Goal: Use online tool/utility: Utilize a website feature to perform a specific function

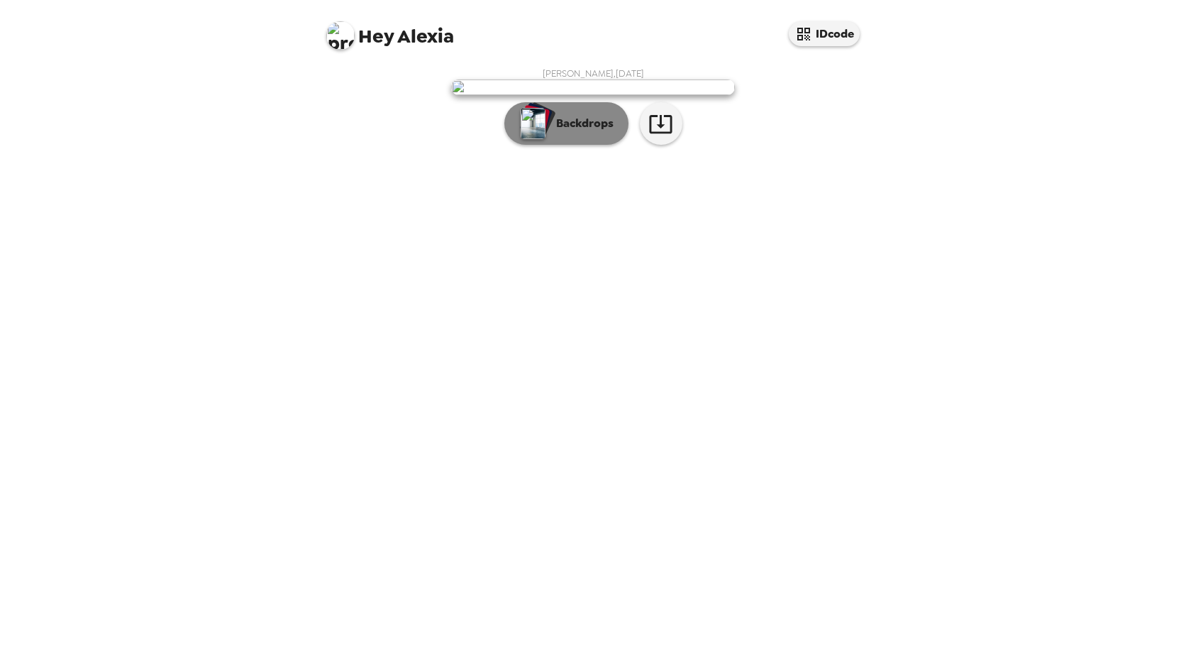
click at [600, 132] on p "Backdrops" at bounding box center [581, 123] width 65 height 17
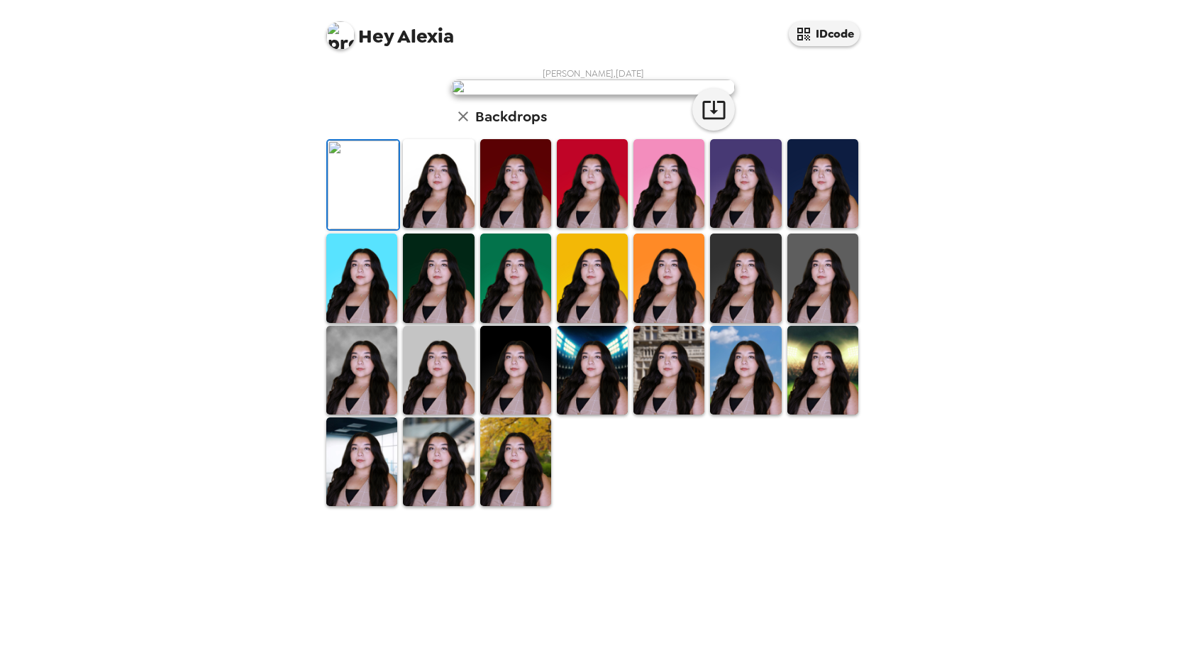
scroll to position [198, 0]
click at [514, 414] on img at bounding box center [515, 370] width 71 height 89
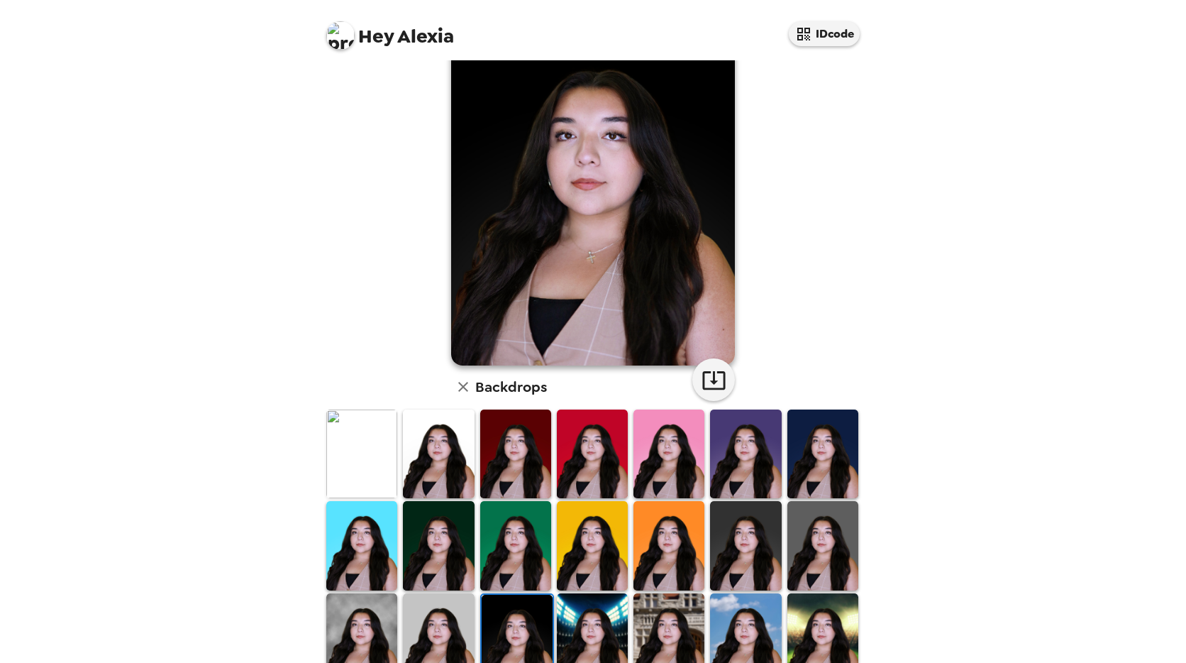
scroll to position [56, 0]
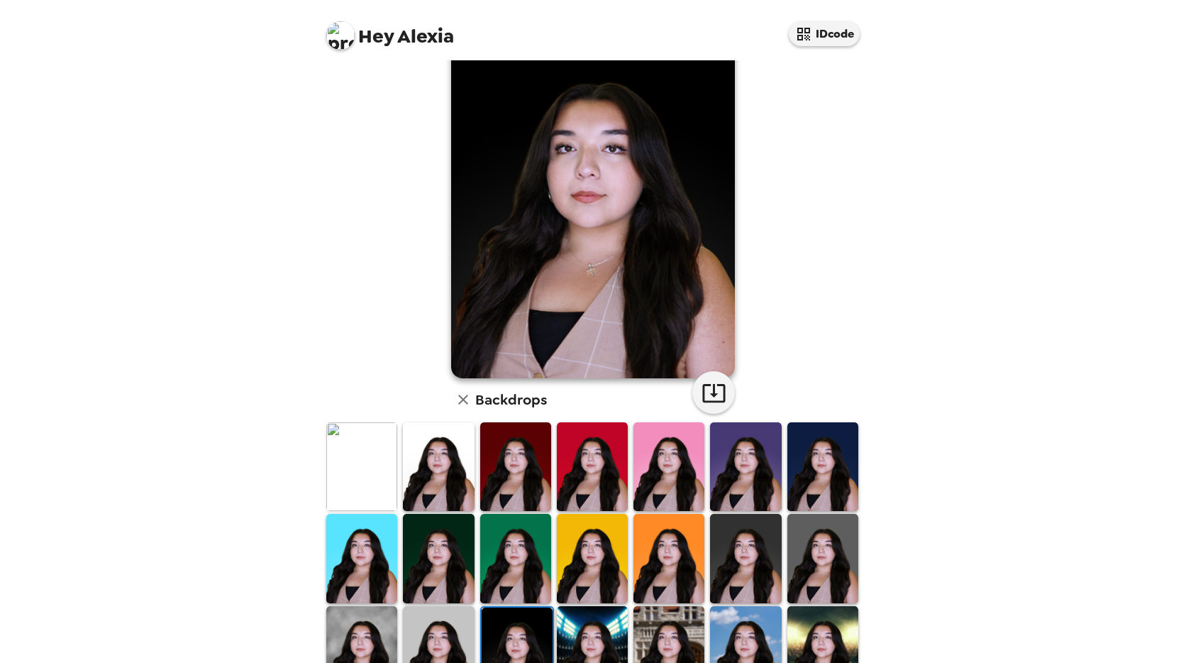
click at [458, 631] on img at bounding box center [438, 650] width 71 height 89
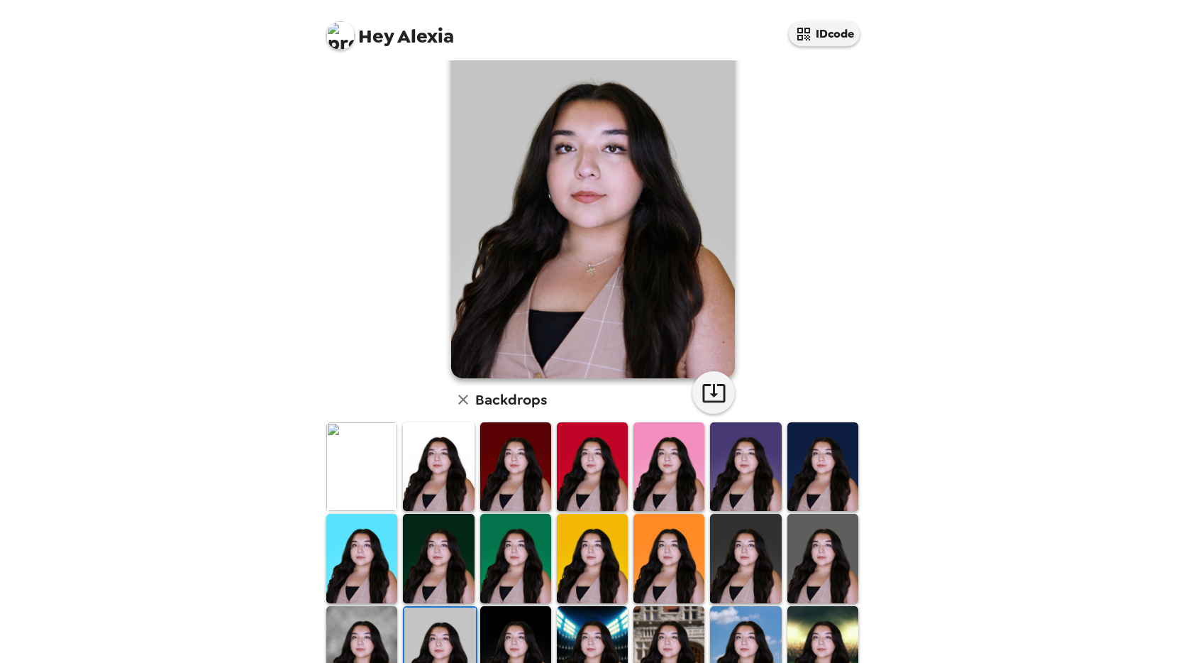
click at [392, 639] on img at bounding box center [361, 650] width 71 height 89
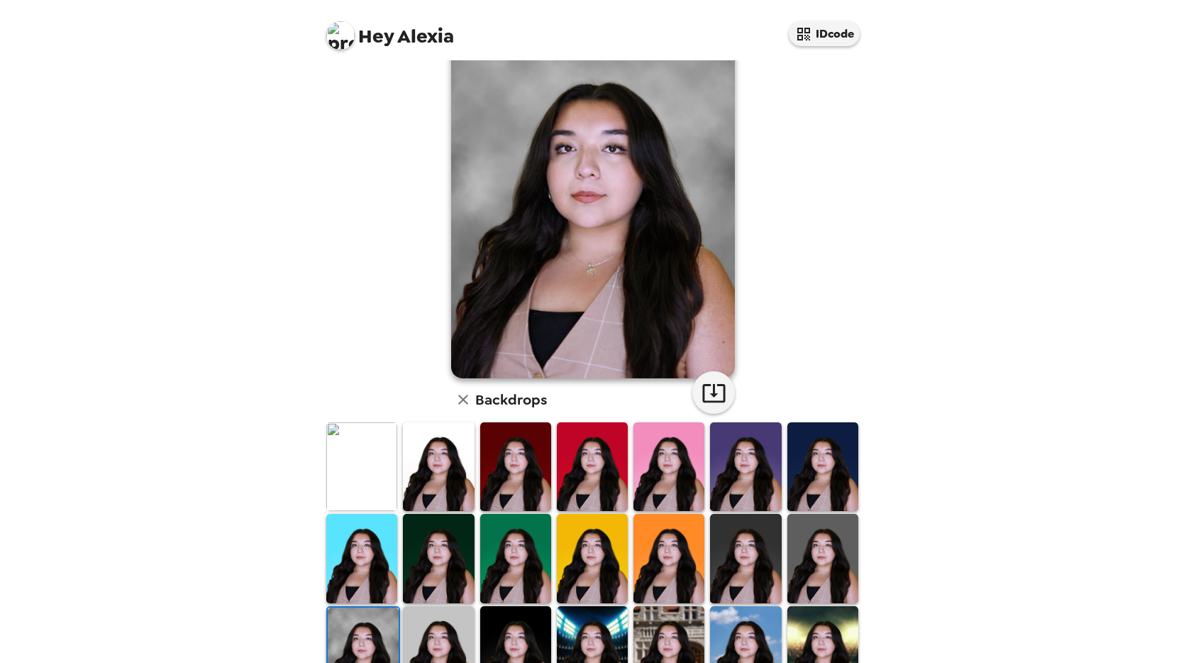
click at [841, 549] on img at bounding box center [823, 558] width 71 height 89
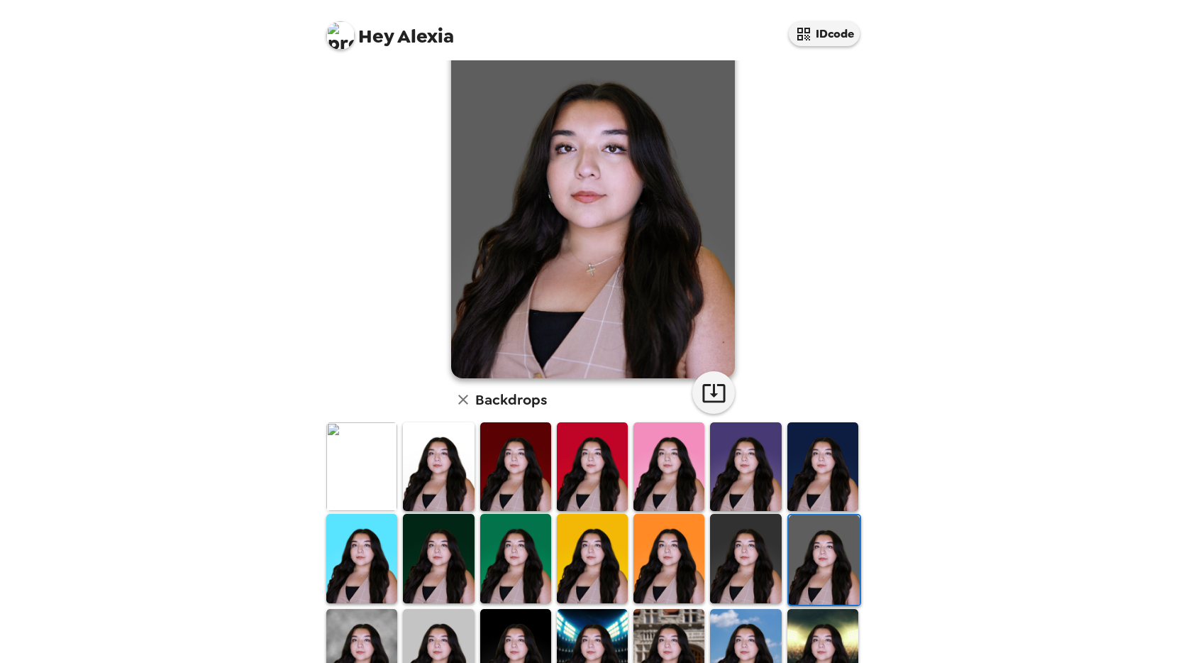
click at [724, 553] on img at bounding box center [745, 558] width 71 height 89
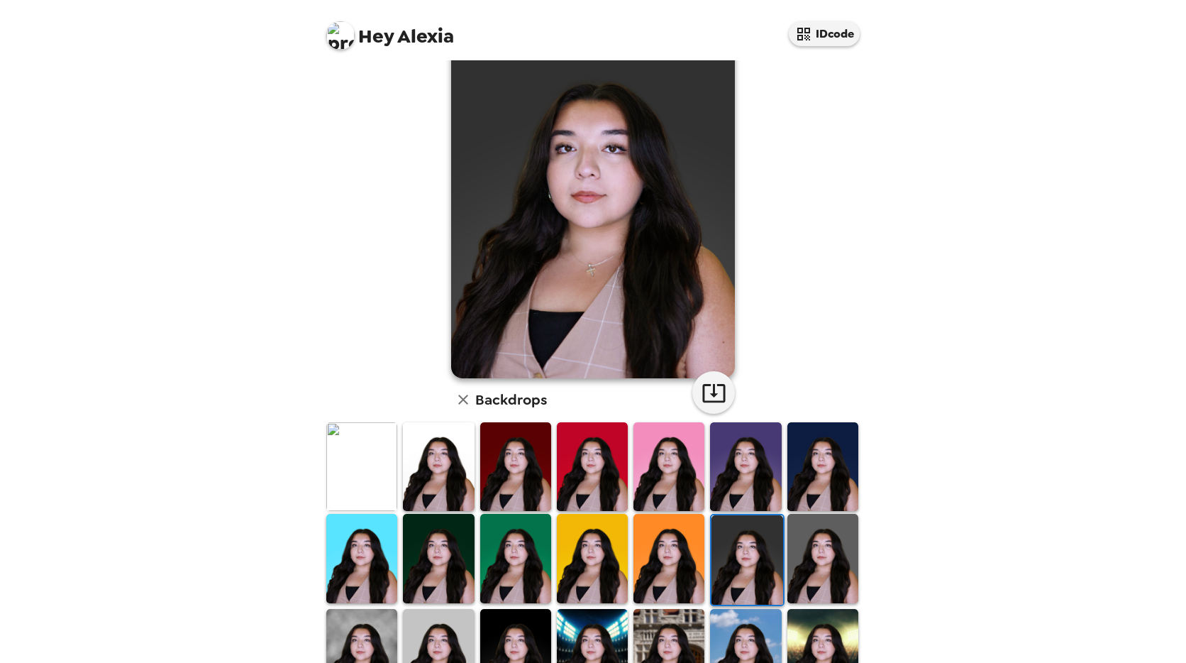
drag, startPoint x: 789, startPoint y: 546, endPoint x: 781, endPoint y: 550, distance: 8.9
click at [788, 548] on img at bounding box center [823, 558] width 71 height 89
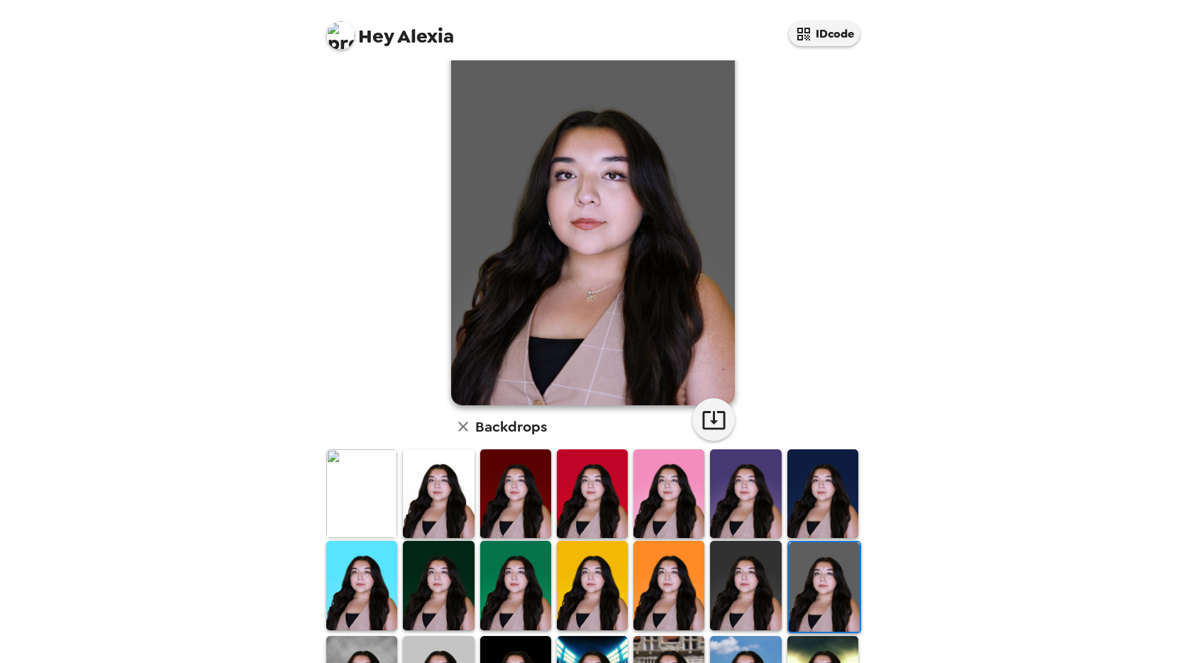
scroll to position [0, 0]
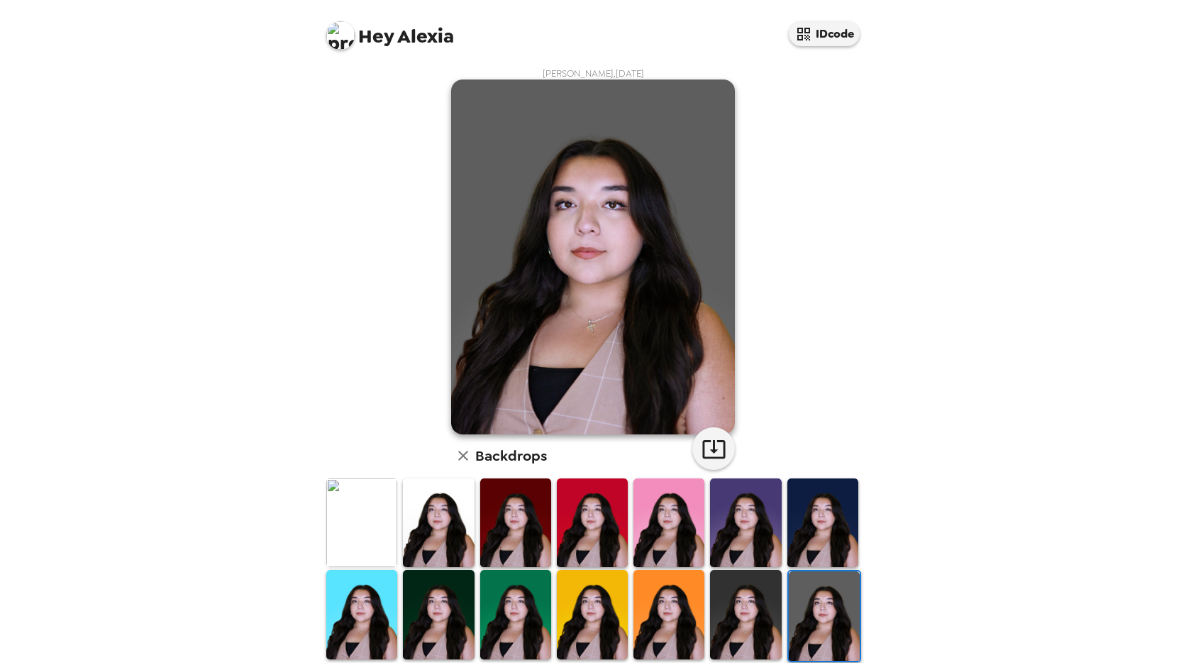
click at [348, 30] on img at bounding box center [340, 35] width 28 height 28
click at [535, 105] on div at bounding box center [593, 331] width 1186 height 663
click at [579, 177] on img at bounding box center [593, 256] width 284 height 355
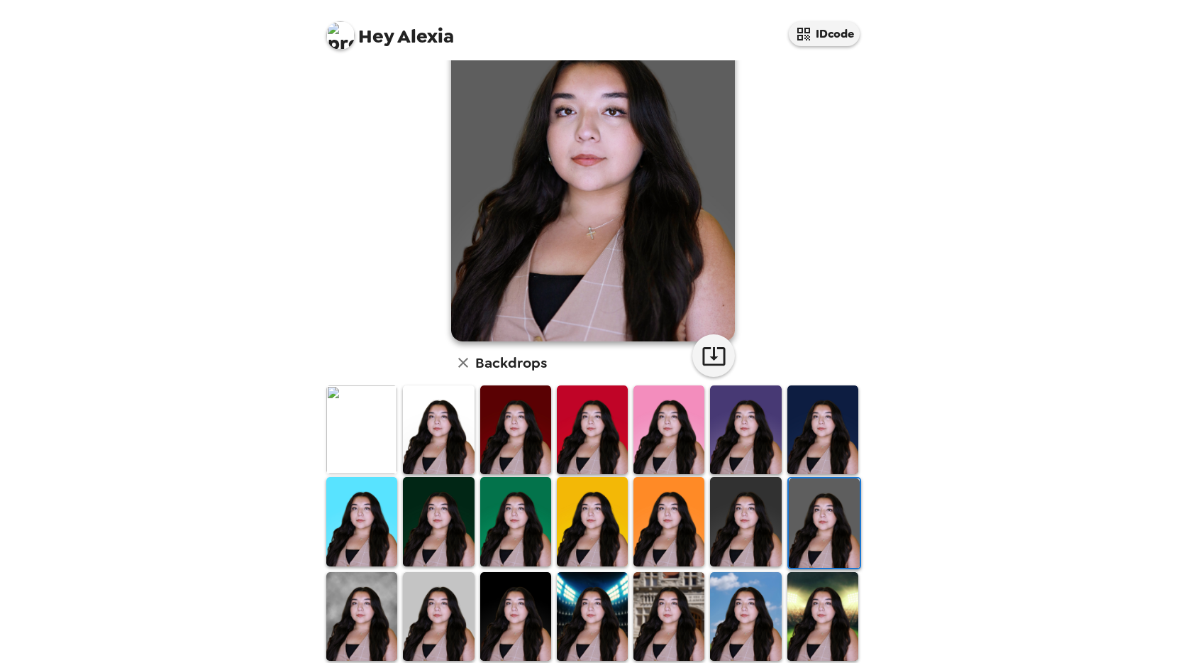
scroll to position [198, 0]
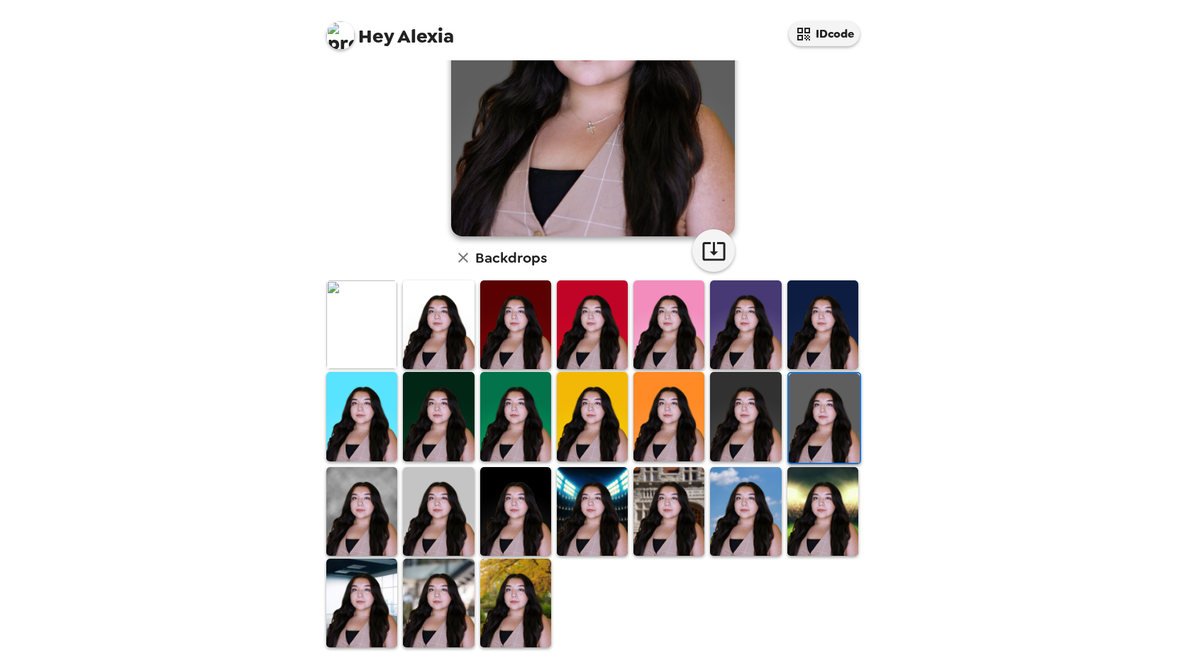
click at [812, 409] on img at bounding box center [824, 417] width 71 height 89
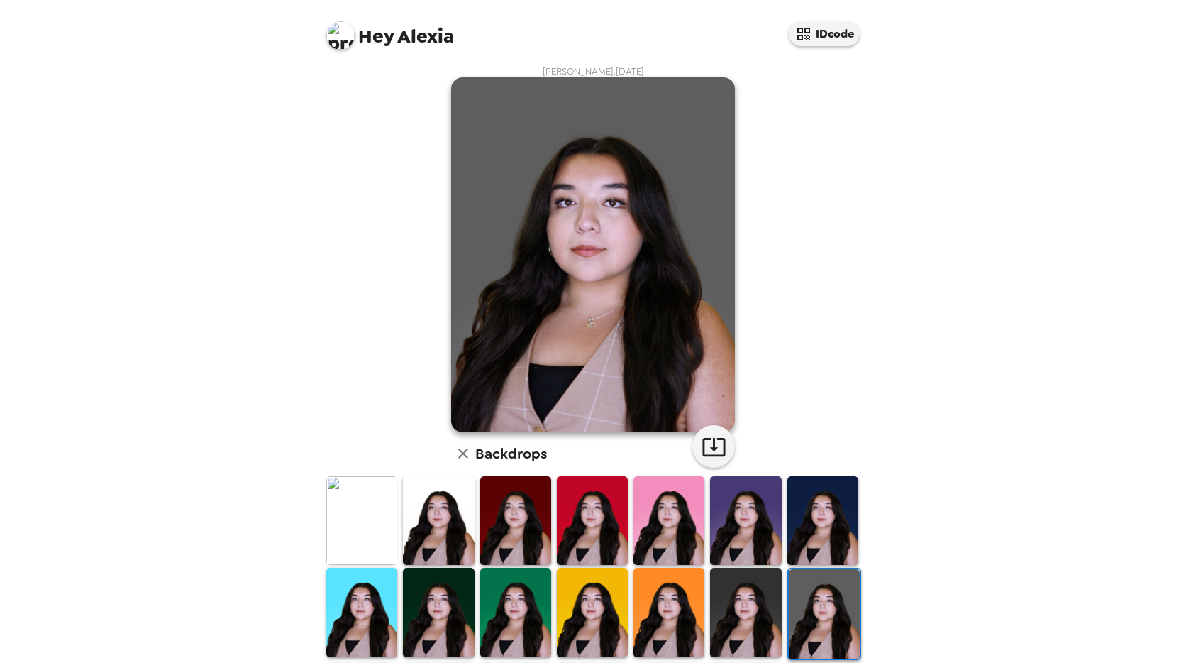
scroll to position [0, 0]
